Goal: Navigation & Orientation: Go to known website

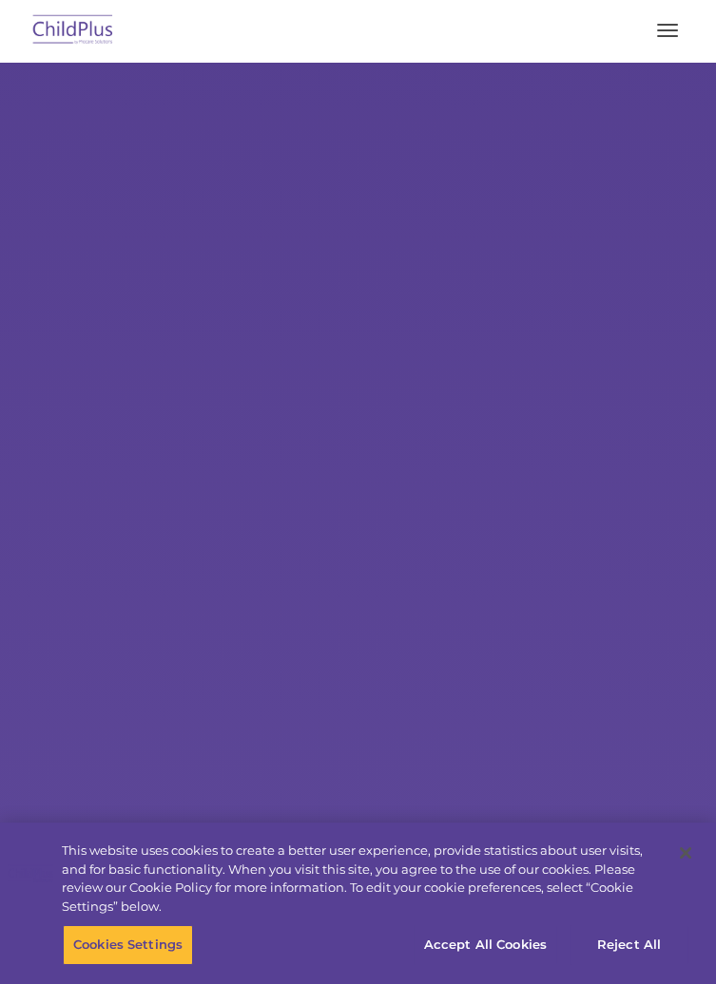
select select "MEDIUM"
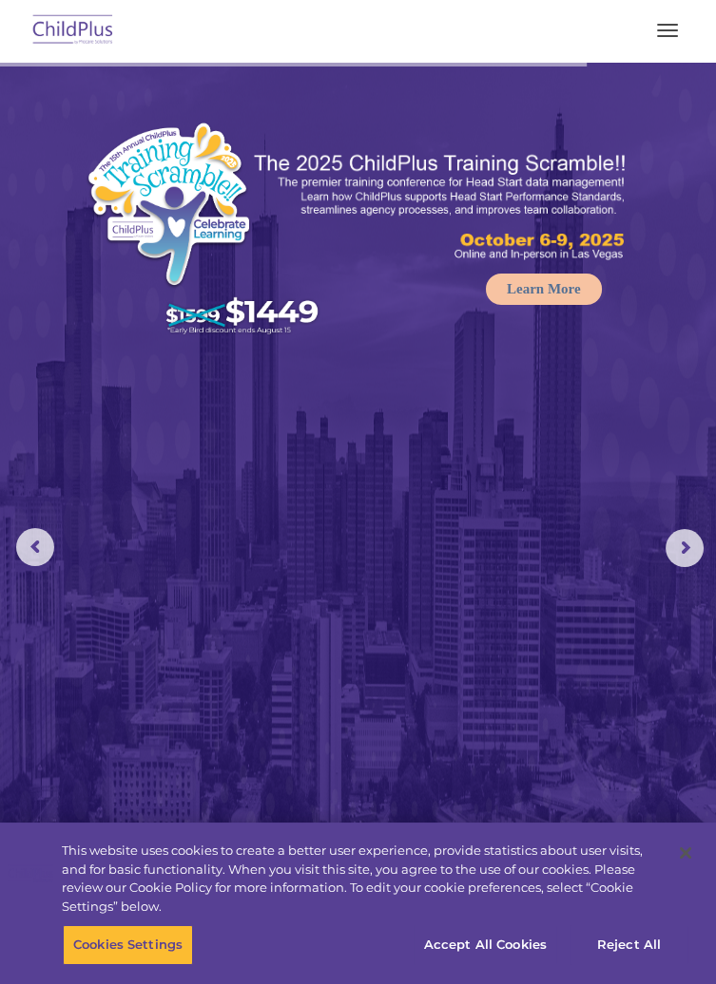
click at [667, 41] on button "button" at bounding box center [667, 30] width 40 height 30
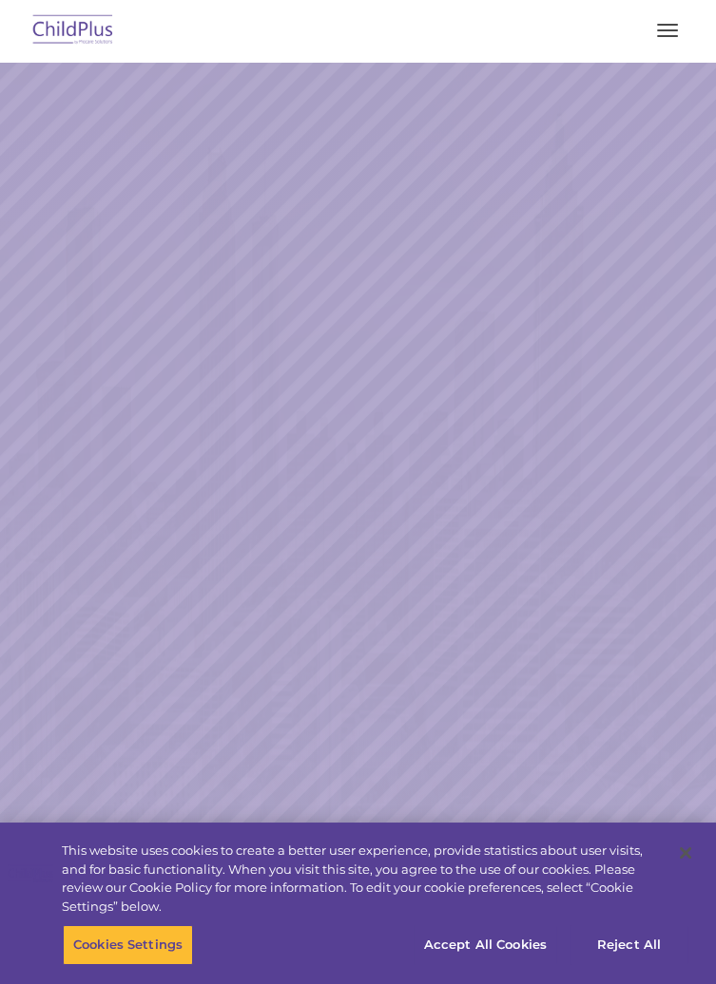
select select "MEDIUM"
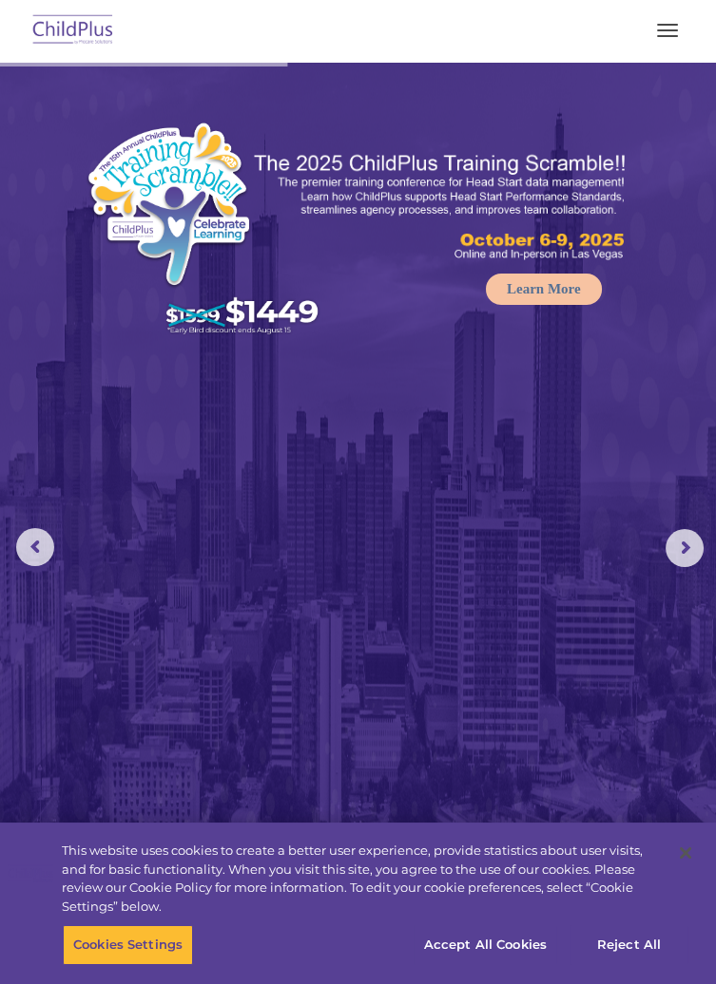
click at [688, 551] on rs-arrow at bounding box center [684, 548] width 38 height 38
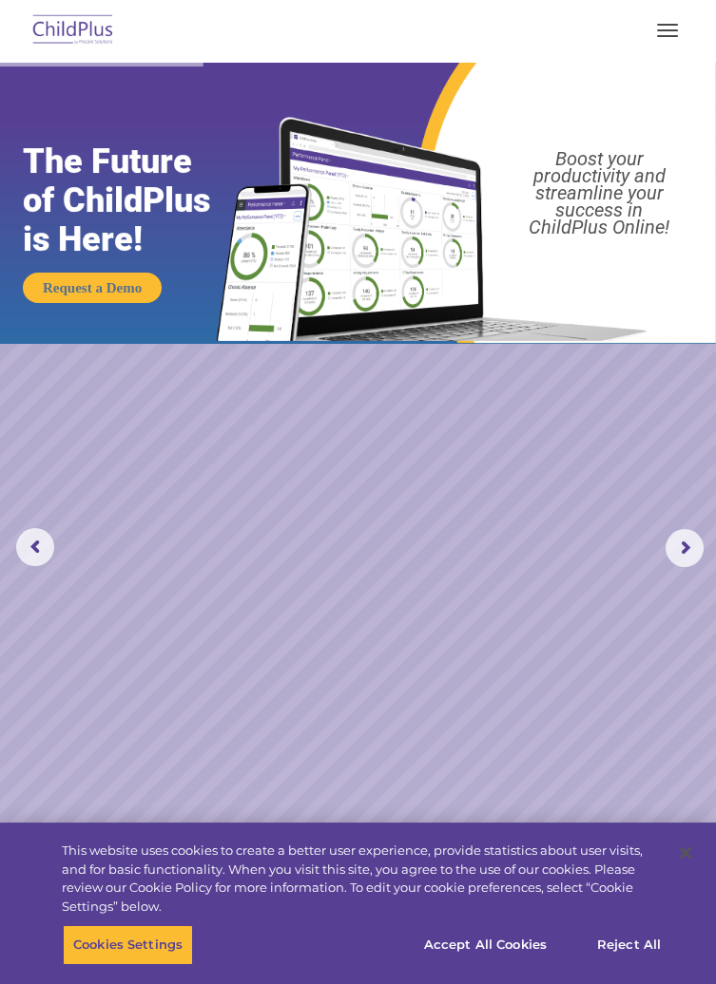
click at [697, 546] on rs-arrow at bounding box center [684, 548] width 38 height 38
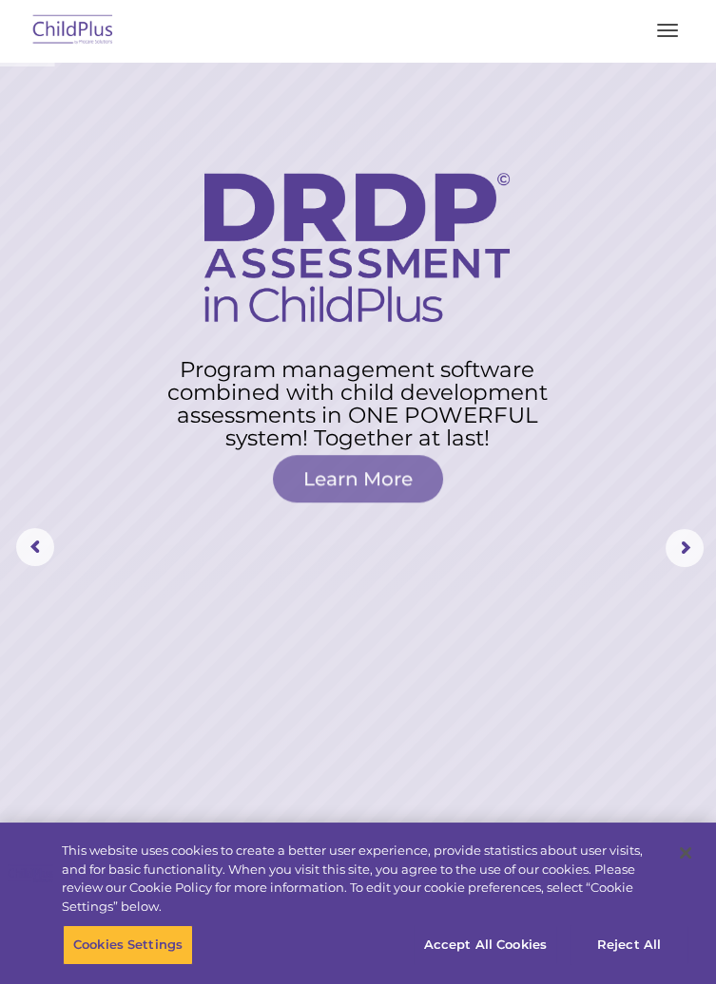
click at [698, 544] on rs-arrow at bounding box center [684, 548] width 38 height 38
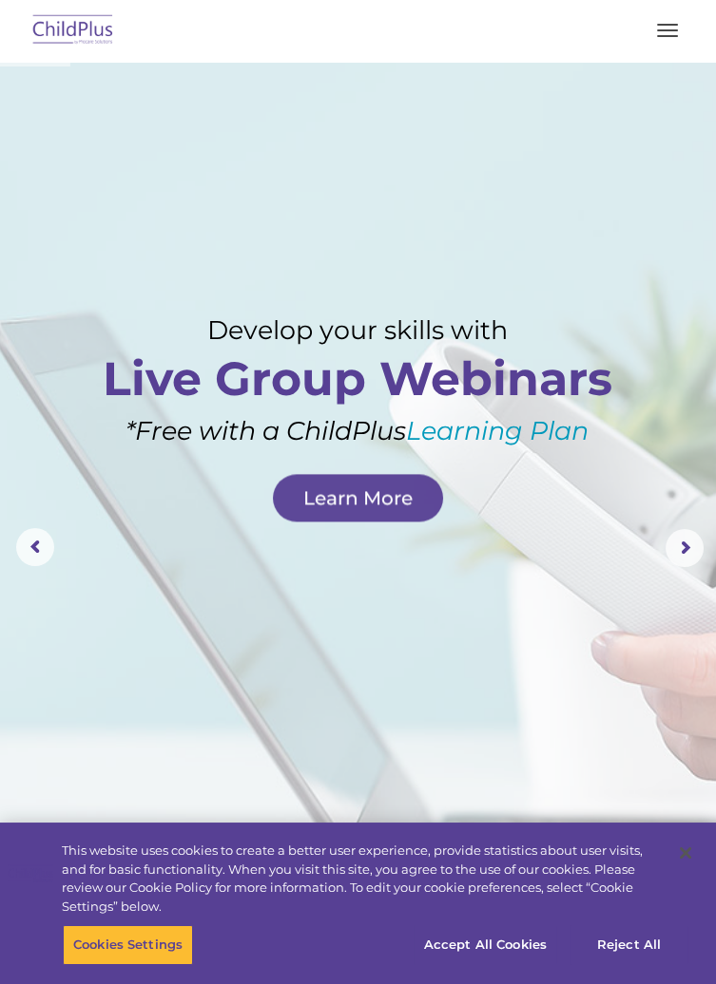
click at [698, 561] on rs-arrow at bounding box center [684, 548] width 38 height 38
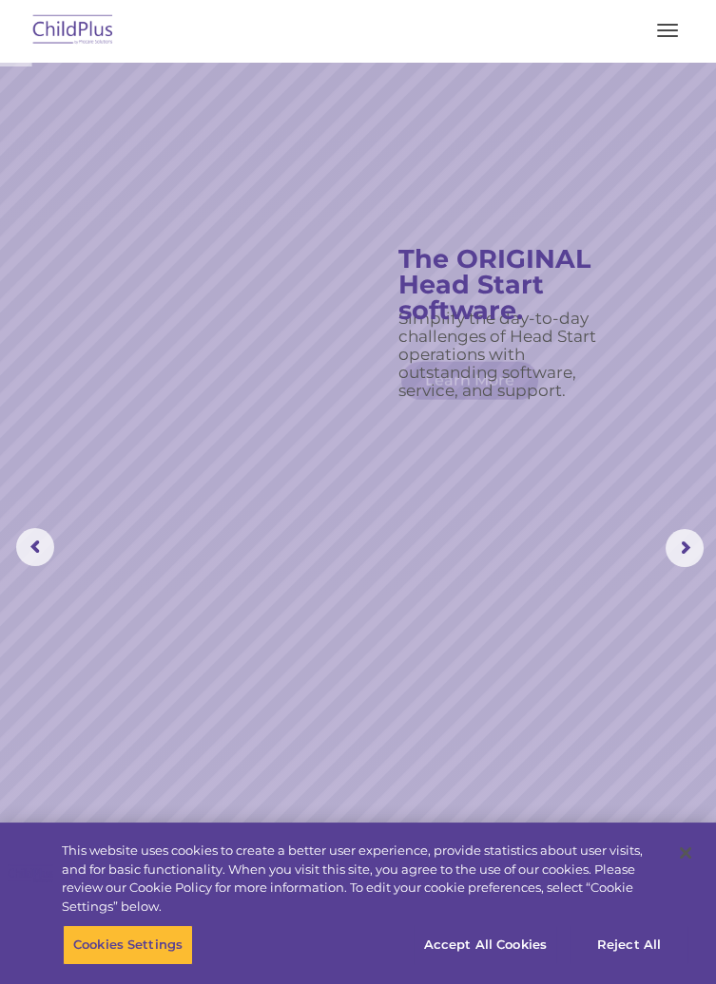
click at [703, 549] on rs-arrow at bounding box center [684, 548] width 38 height 38
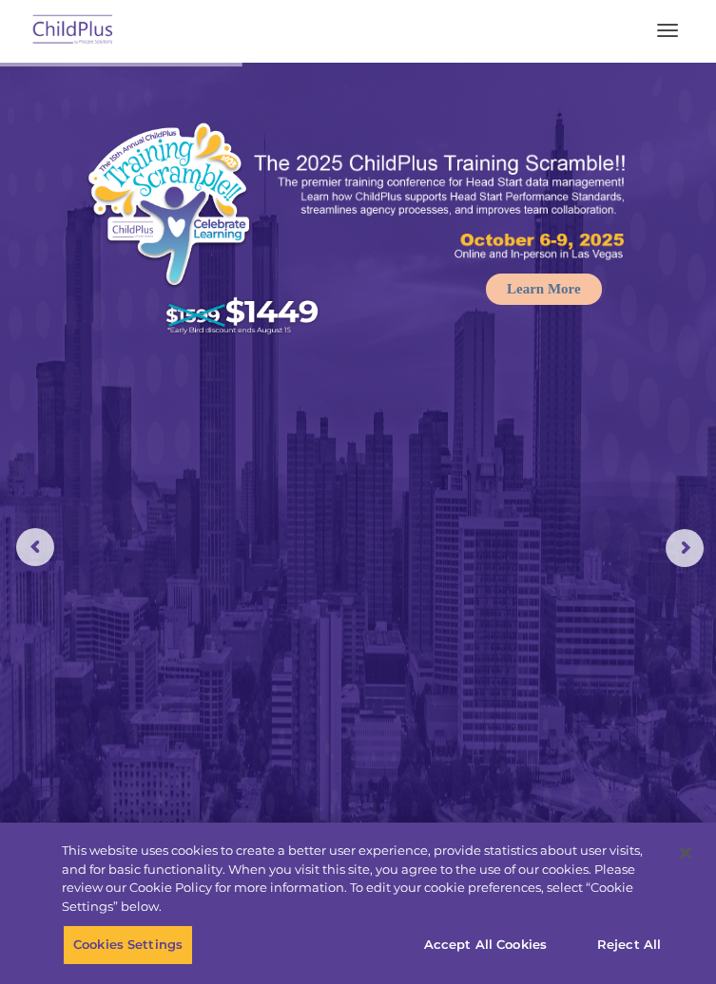
scroll to position [6, 0]
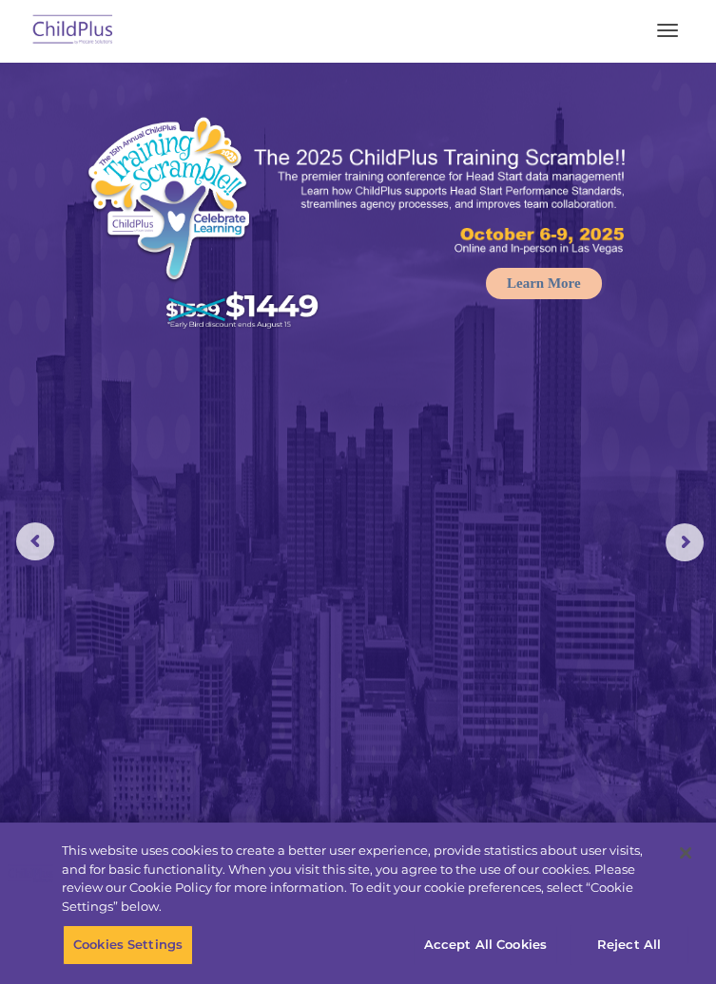
click at [661, 38] on button "button" at bounding box center [667, 30] width 40 height 30
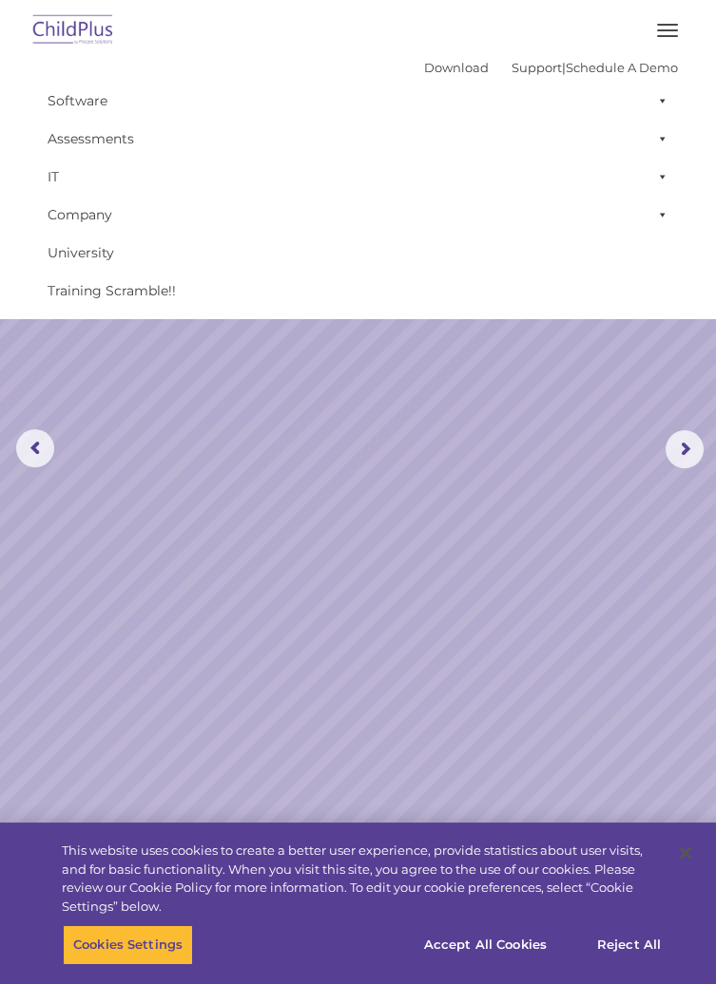
scroll to position [0, 0]
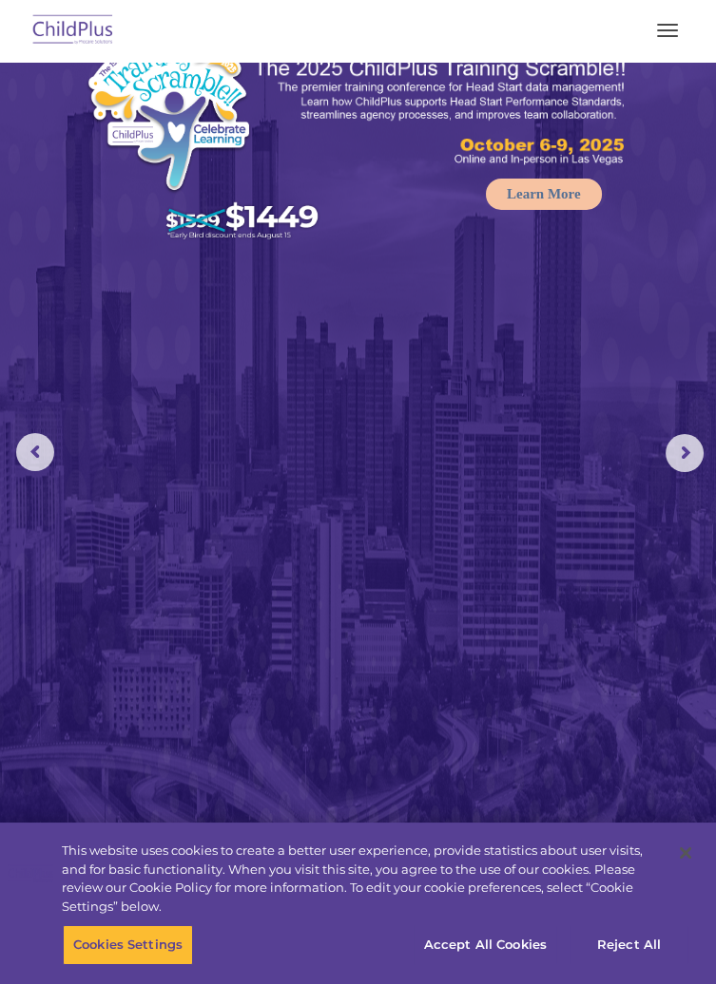
click at [658, 28] on button "button" at bounding box center [667, 30] width 40 height 30
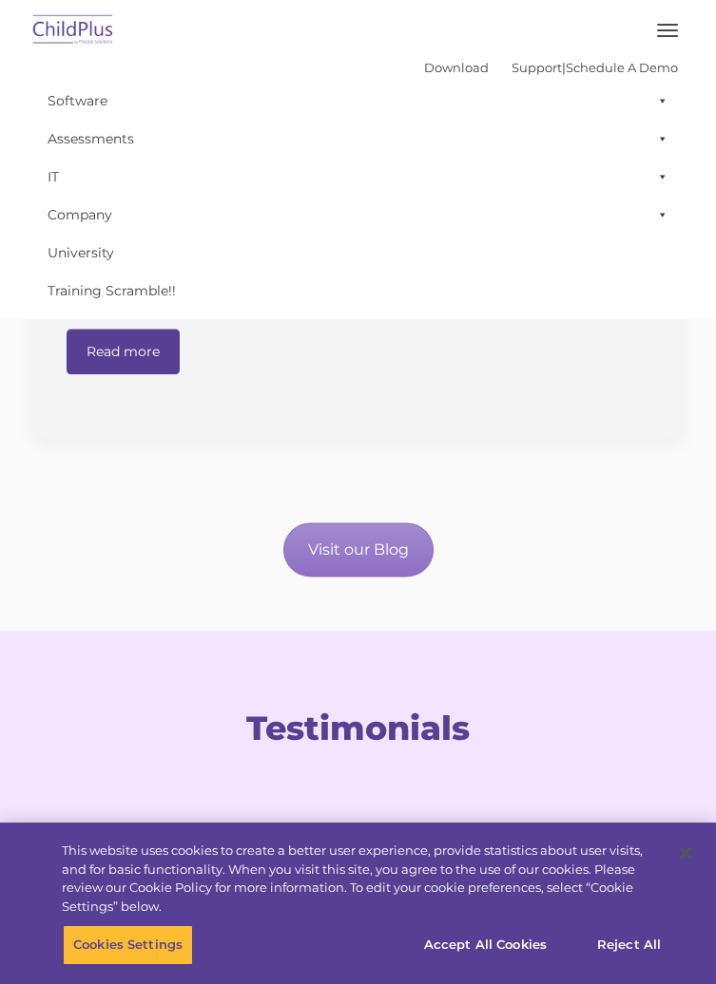
scroll to position [4050, 0]
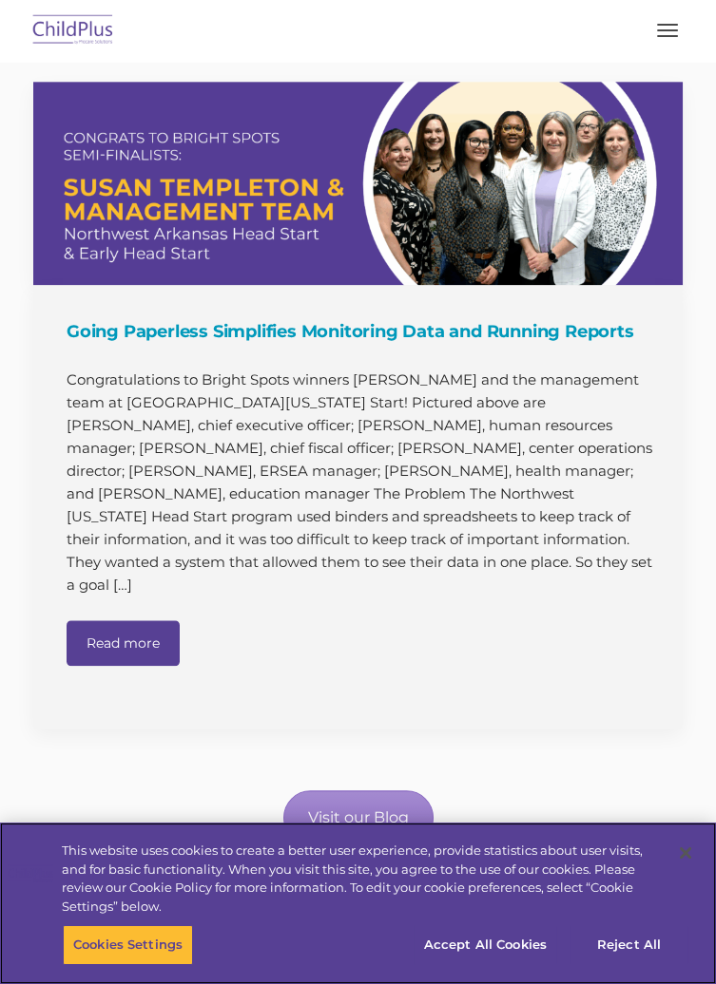
scroll to position [3777, 0]
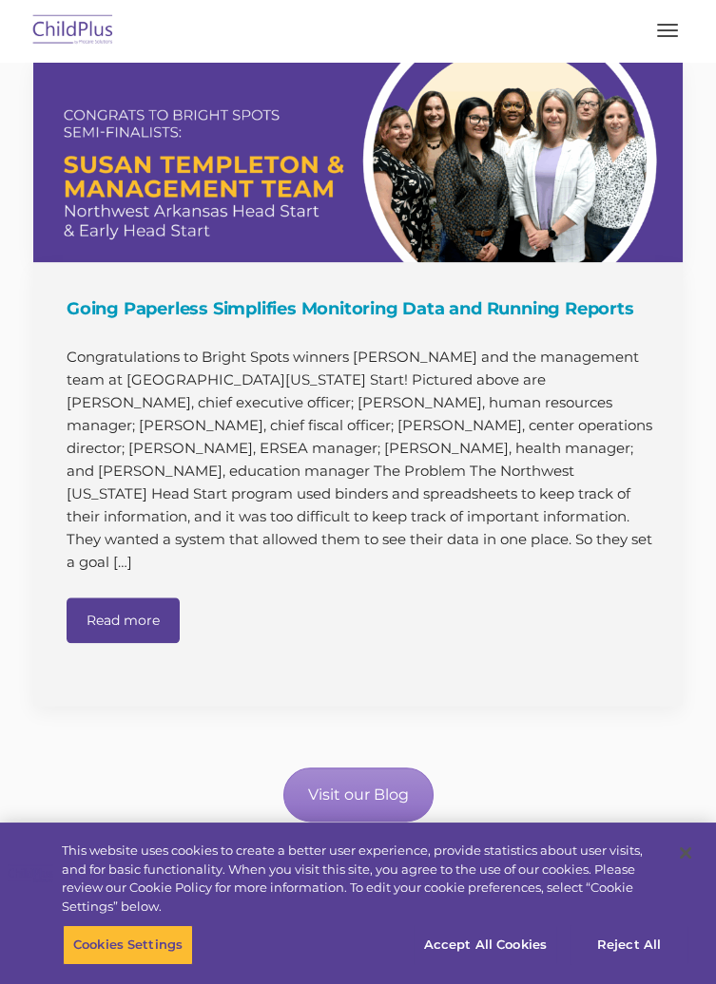
click at [67, 35] on img at bounding box center [73, 31] width 89 height 45
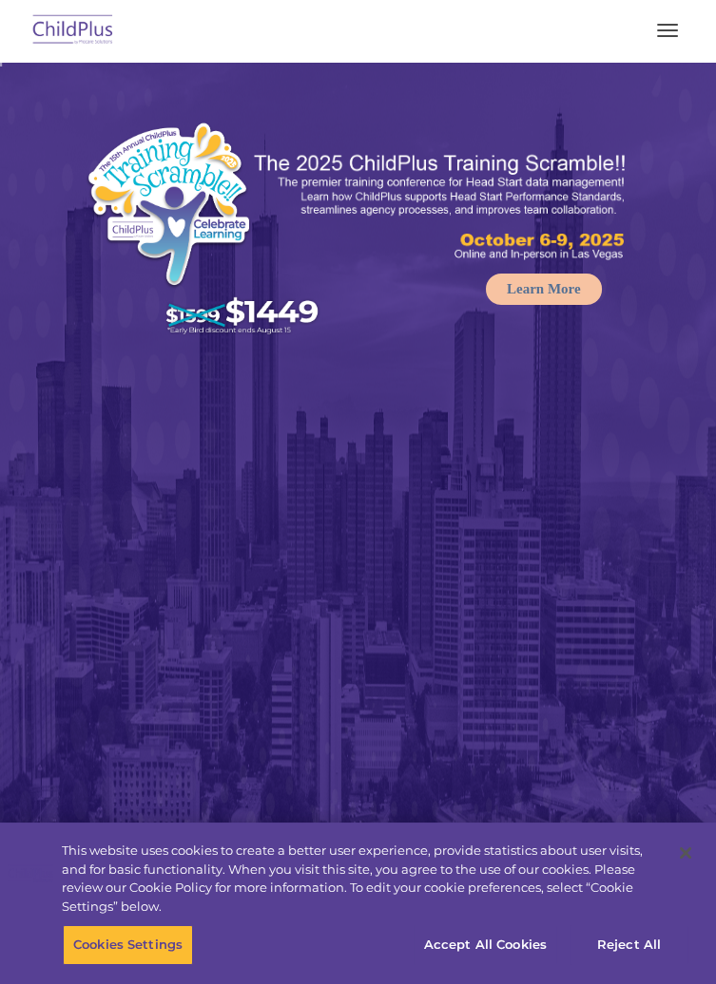
select select "MEDIUM"
click at [697, 563] on rs-arrow at bounding box center [684, 548] width 38 height 38
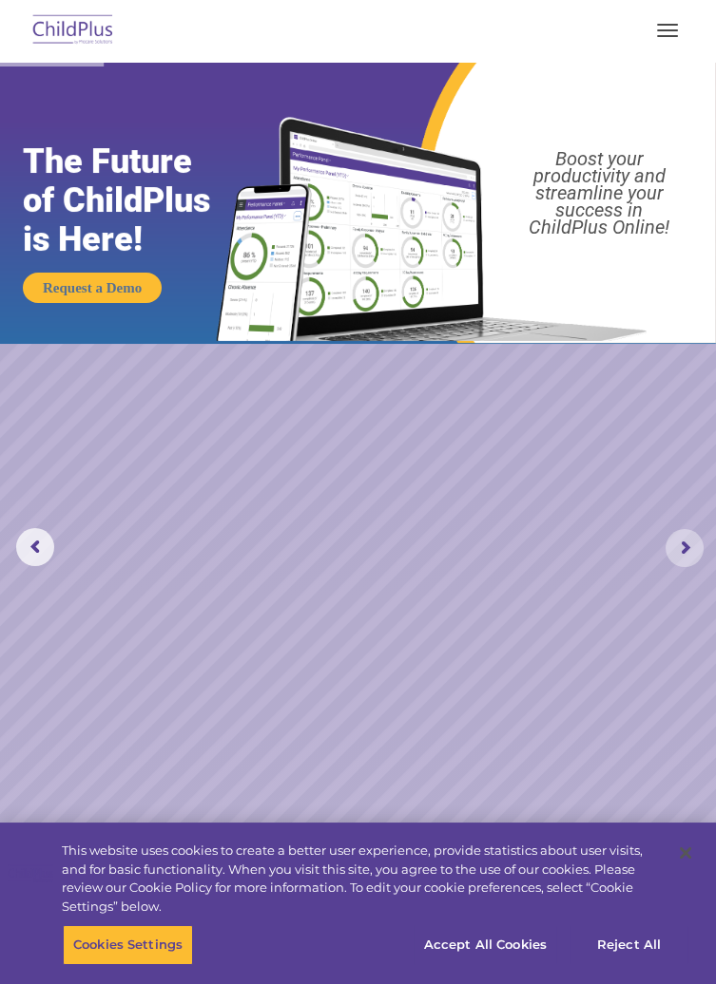
click at [700, 558] on rs-arrow at bounding box center [684, 548] width 38 height 38
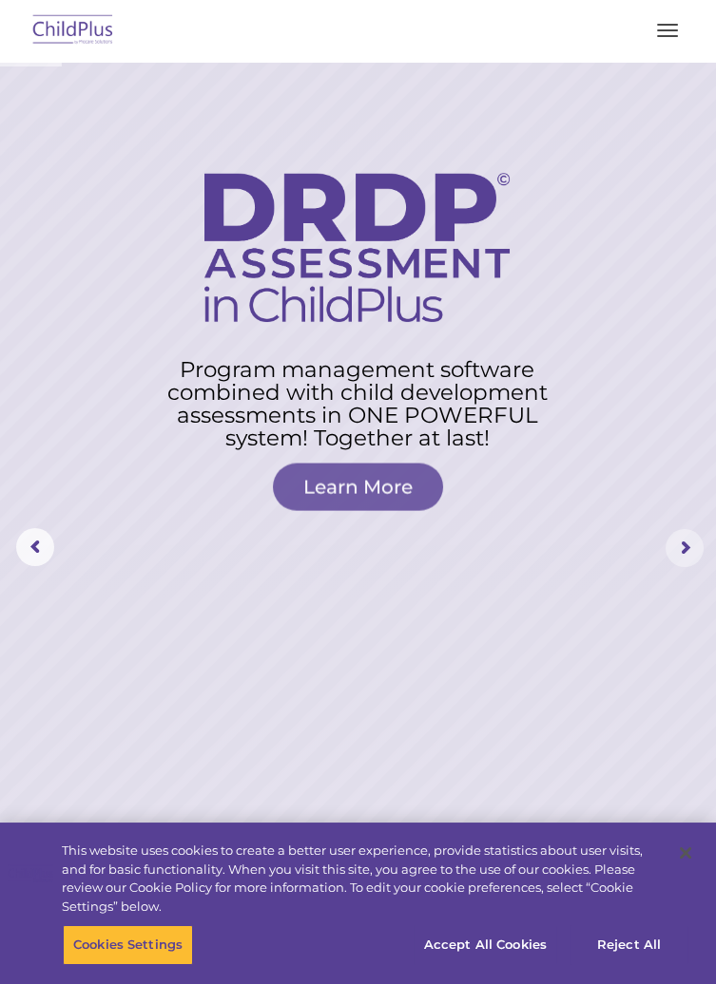
click at [699, 555] on rs-arrow at bounding box center [684, 548] width 38 height 38
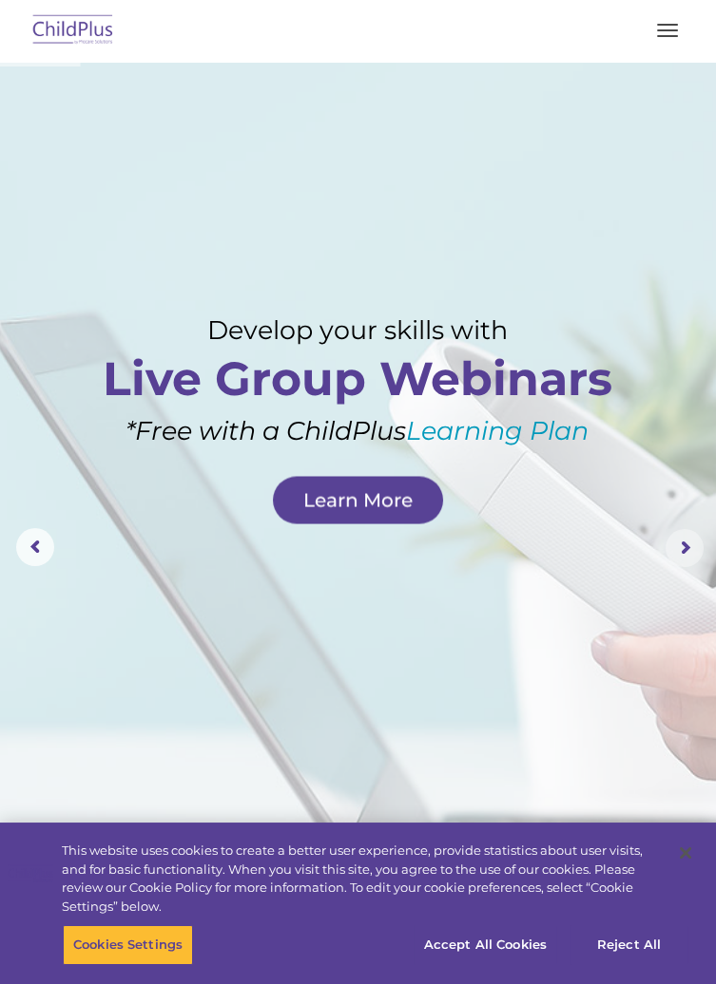
click at [700, 555] on rs-arrow at bounding box center [684, 548] width 38 height 38
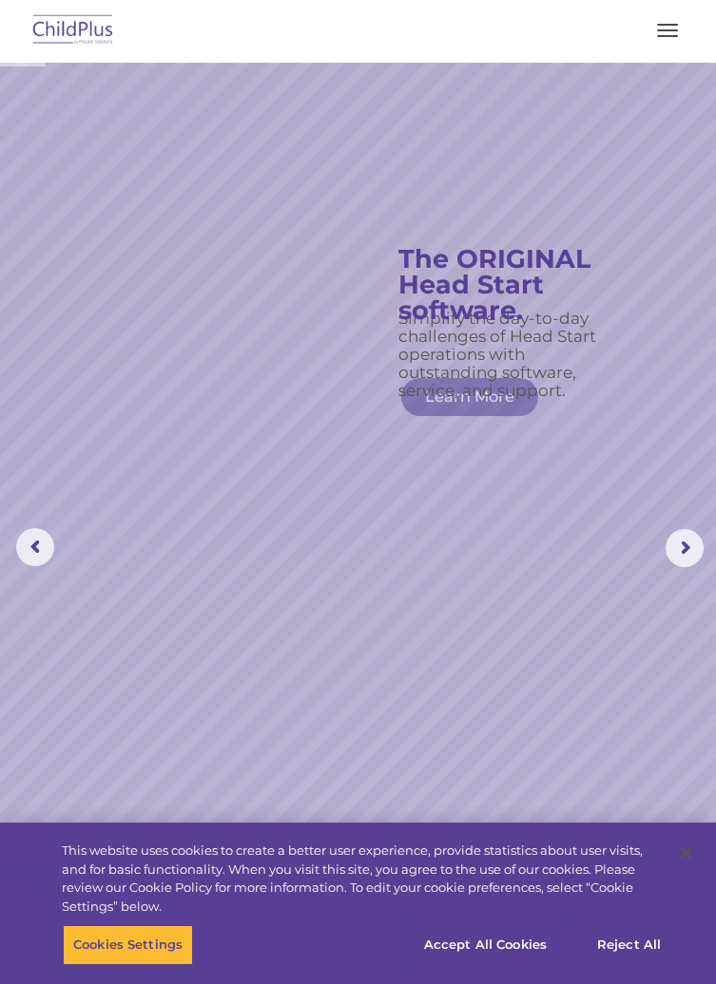
click at [701, 542] on rs-arrow at bounding box center [684, 548] width 38 height 38
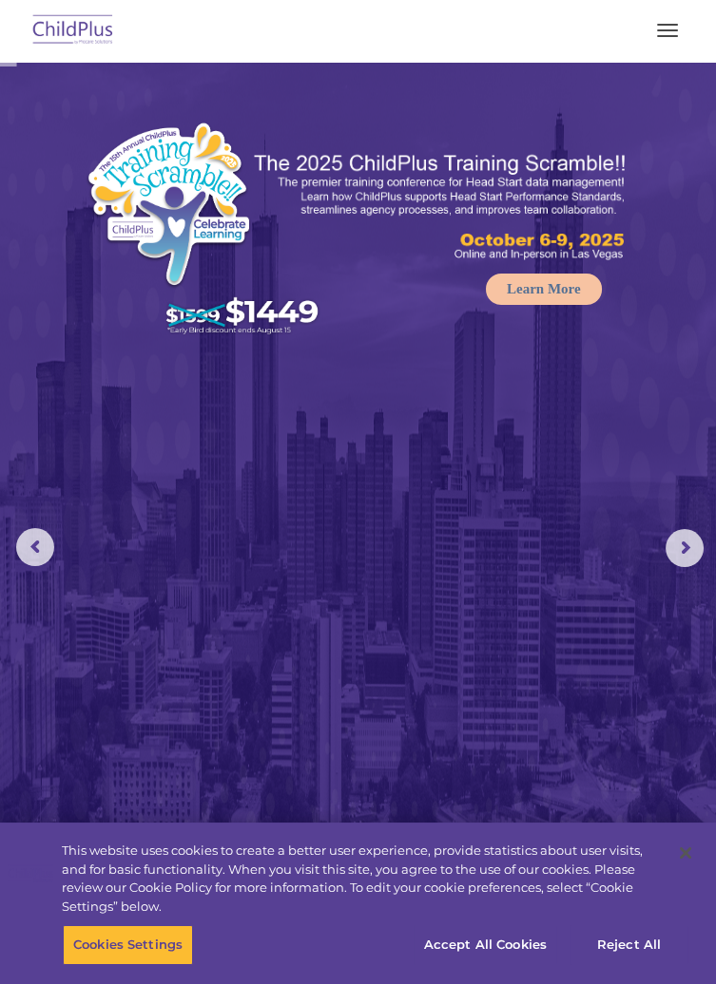
click at [701, 558] on rs-arrow at bounding box center [684, 548] width 38 height 38
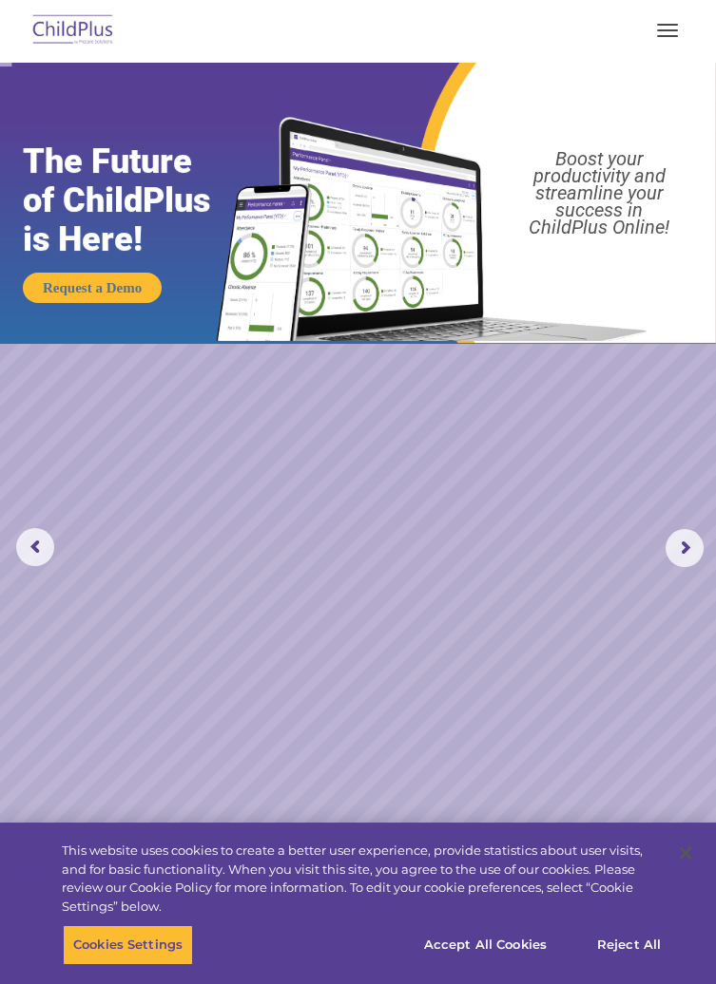
click at [699, 556] on rs-arrow at bounding box center [684, 548] width 38 height 38
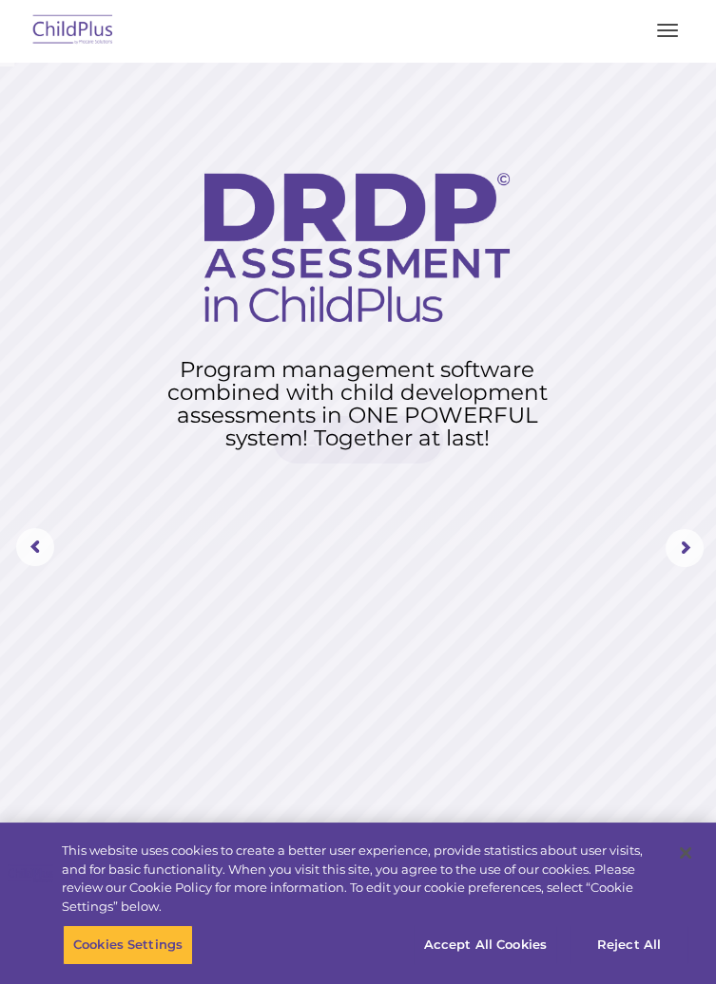
click at [699, 564] on rs-arrow at bounding box center [684, 548] width 38 height 38
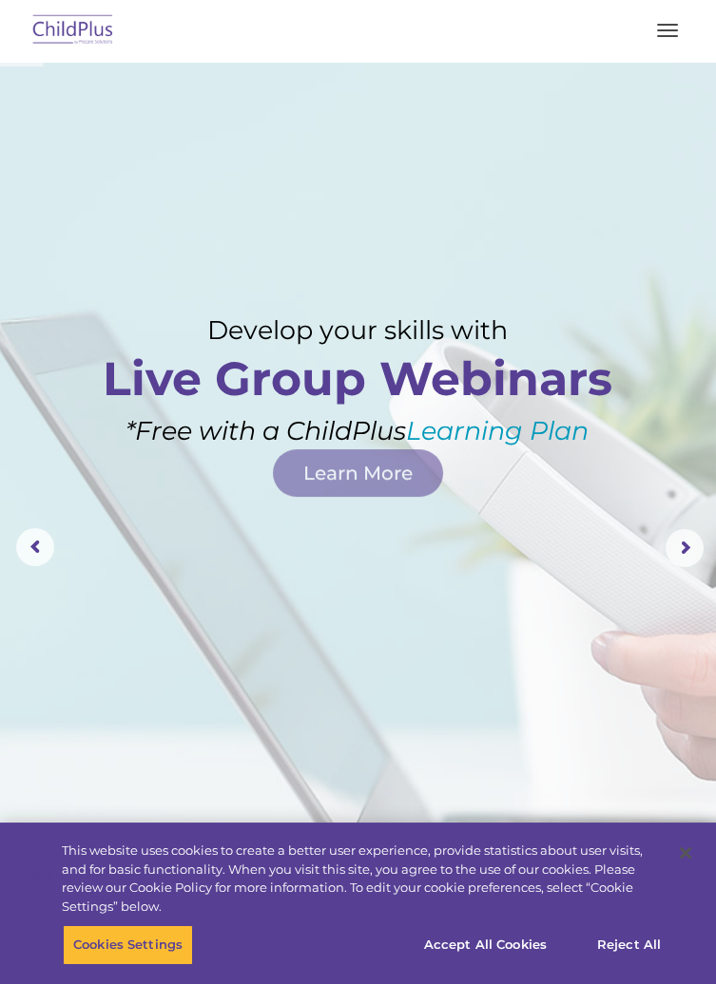
click at [686, 563] on rs-arrow at bounding box center [684, 548] width 38 height 38
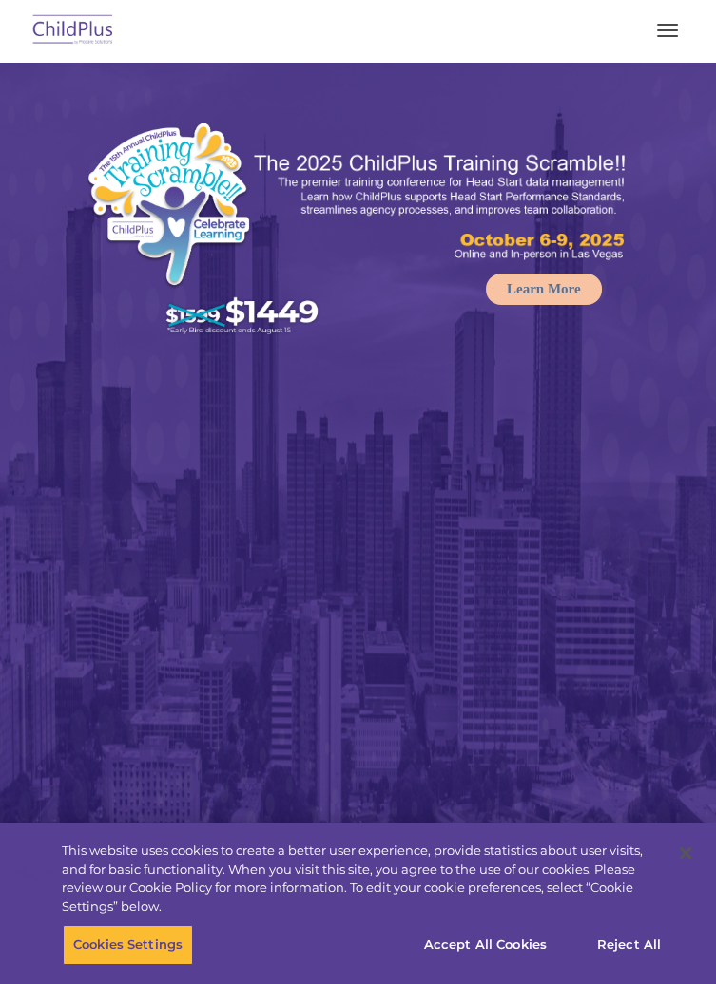
select select "MEDIUM"
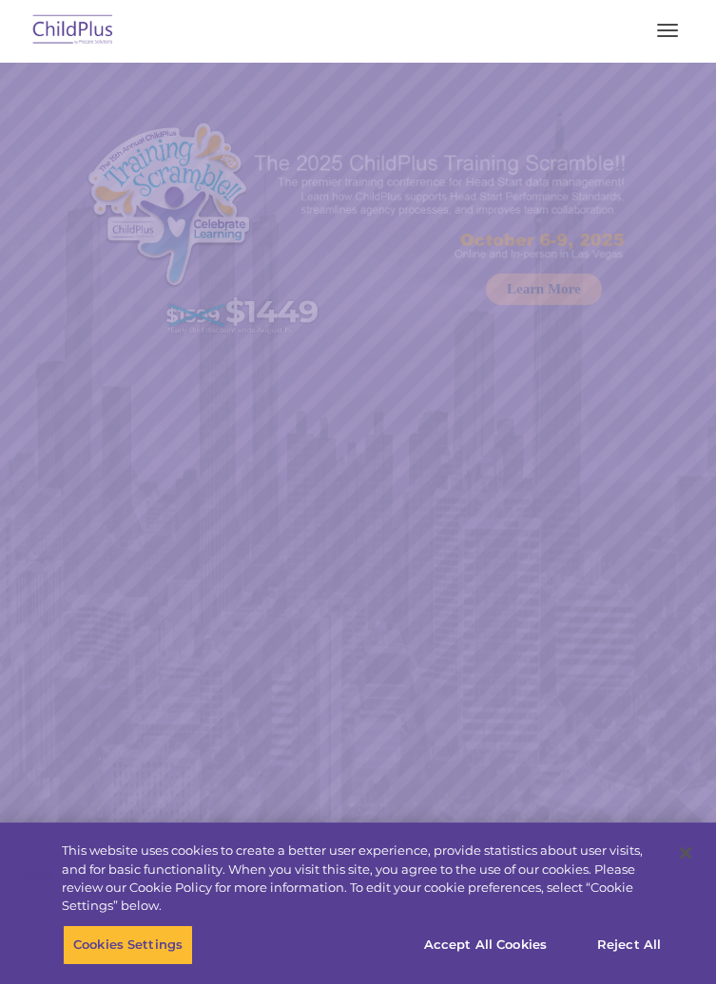
select select "MEDIUM"
